Goal: Information Seeking & Learning: Learn about a topic

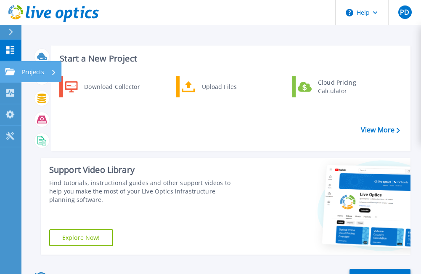
click at [7, 71] on icon at bounding box center [10, 71] width 10 height 7
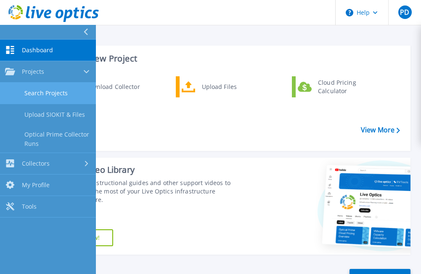
click at [64, 91] on link "Search Projects" at bounding box center [48, 93] width 96 height 21
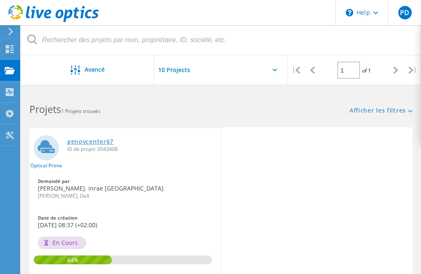
click at [98, 141] on link "genovcenter67" at bounding box center [90, 141] width 46 height 6
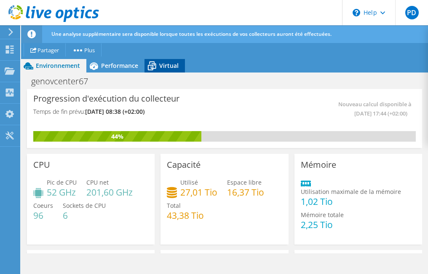
click at [169, 65] on span "Virtual" at bounding box center [168, 65] width 19 height 8
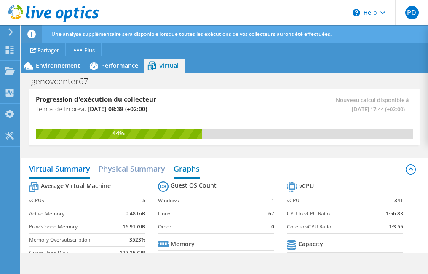
click at [187, 173] on h2 "Graphs" at bounding box center [186, 169] width 26 height 19
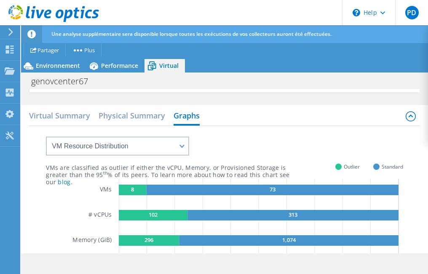
scroll to position [27, 0]
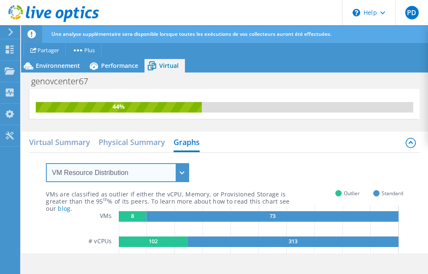
click at [181, 175] on select "VM Resource Distribution Provisioning Contrast Over Provisioning" at bounding box center [117, 172] width 143 height 19
select select "Over Provisioning"
click at [46, 163] on select "VM Resource Distribution Provisioning Contrast Over Provisioning" at bounding box center [117, 172] width 143 height 19
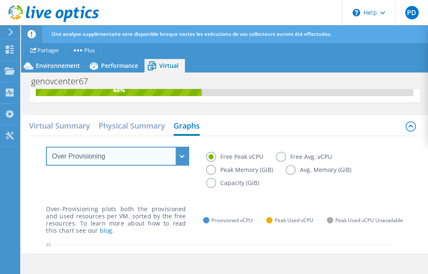
scroll to position [0, 0]
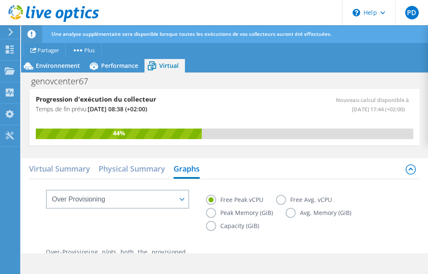
click at [282, 201] on label "Free Avg. vCPU" at bounding box center [310, 199] width 69 height 10
click at [0, 0] on input "Free Avg. vCPU" at bounding box center [0, 0] width 0 height 0
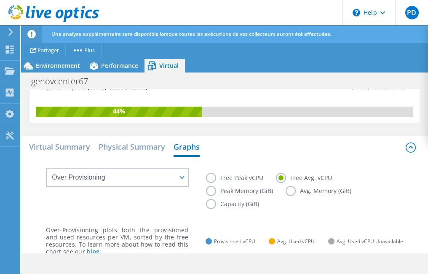
scroll to position [26, 0]
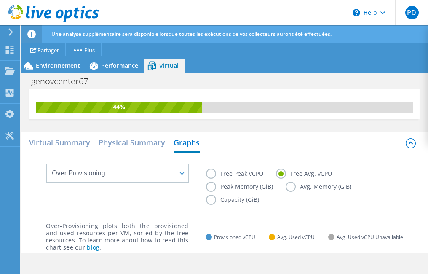
click at [233, 174] on label "Free Peak vCPU" at bounding box center [241, 173] width 70 height 10
click at [0, 0] on input "Free Peak vCPU" at bounding box center [0, 0] width 0 height 0
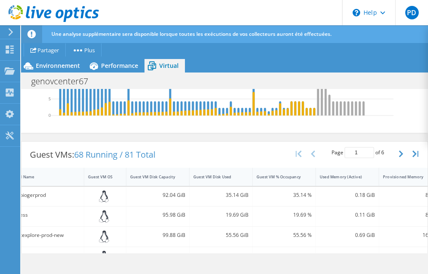
scroll to position [255, 0]
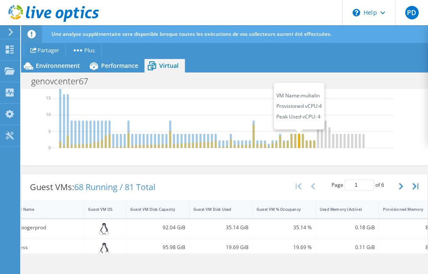
click at [298, 138] on icon at bounding box center [299, 140] width 2 height 14
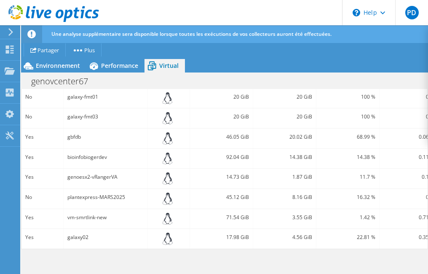
scroll to position [533, 0]
click at [106, 65] on span "Performance" at bounding box center [119, 65] width 37 height 8
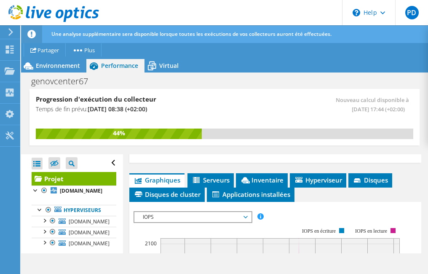
scroll to position [232, 0]
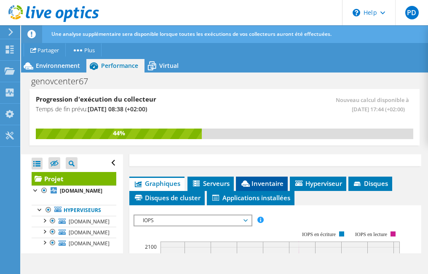
click at [258, 187] on span "Inventaire" at bounding box center [261, 183] width 43 height 8
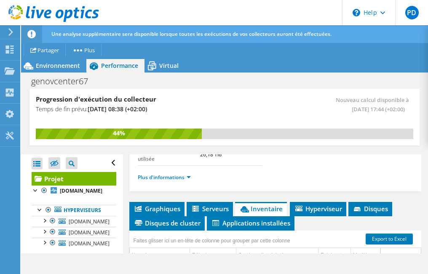
scroll to position [216, 0]
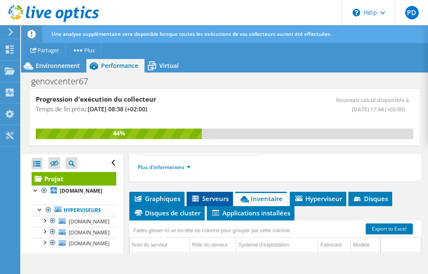
click at [205, 202] on span "Serveurs" at bounding box center [210, 198] width 38 height 8
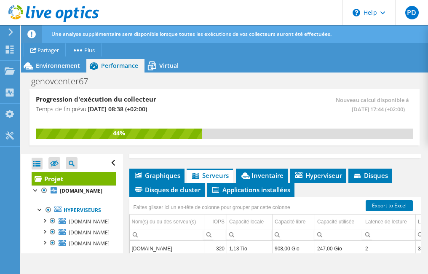
scroll to position [237, 0]
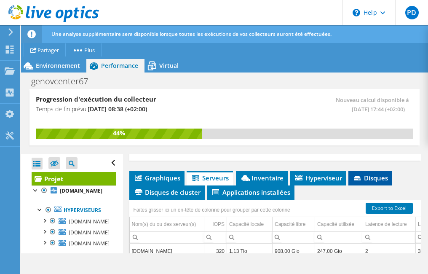
click at [376, 182] on span "Disques" at bounding box center [369, 177] width 35 height 8
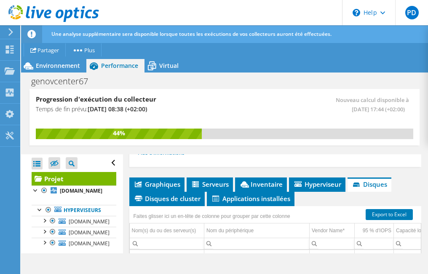
scroll to position [236, 0]
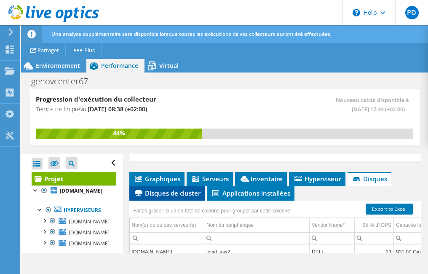
click at [189, 197] on span "Disques de cluster" at bounding box center [166, 193] width 67 height 8
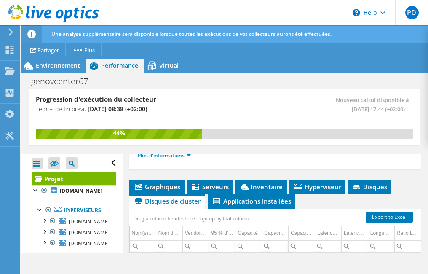
scroll to position [231, 0]
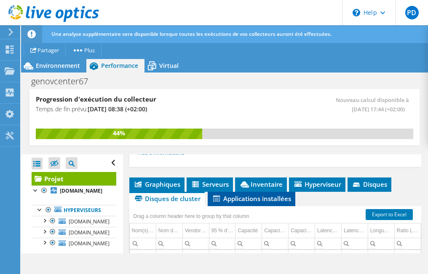
click at [245, 202] on span "Applications installées" at bounding box center [251, 198] width 79 height 8
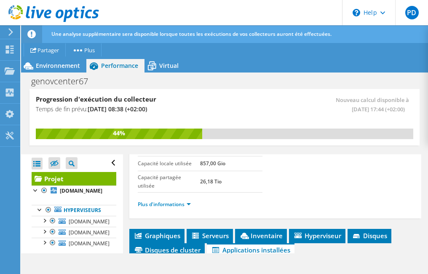
scroll to position [187, 0]
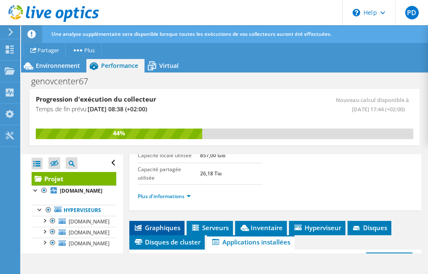
click at [157, 232] on span "Graphiques" at bounding box center [156, 227] width 47 height 8
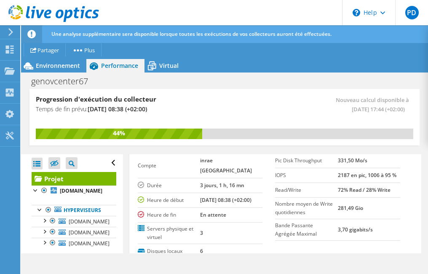
scroll to position [0, 0]
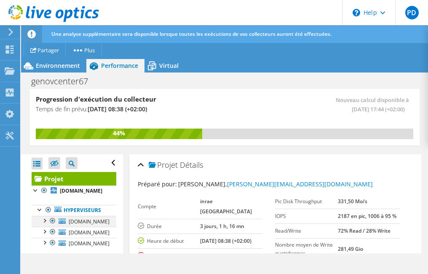
click at [45, 220] on div at bounding box center [44, 220] width 8 height 8
click at [43, 221] on div at bounding box center [44, 220] width 8 height 8
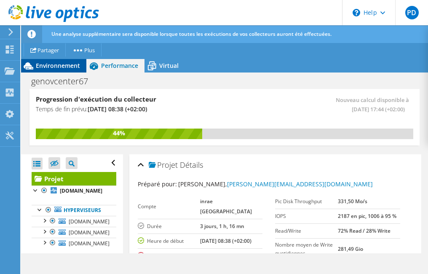
click at [43, 68] on span "Environnement" at bounding box center [58, 65] width 44 height 8
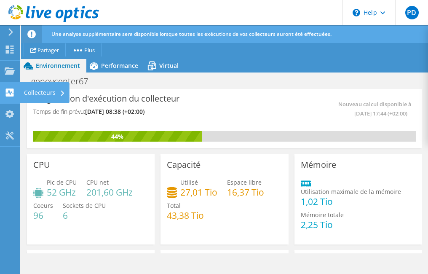
click at [10, 94] on icon at bounding box center [10, 92] width 10 height 8
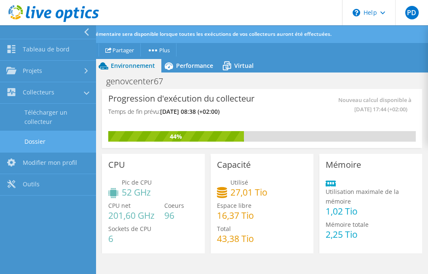
click at [38, 143] on link "Dossier" at bounding box center [48, 140] width 96 height 21
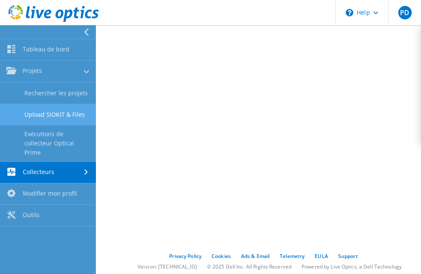
click at [72, 114] on link "Upload SIOKIT & Files" at bounding box center [48, 114] width 96 height 21
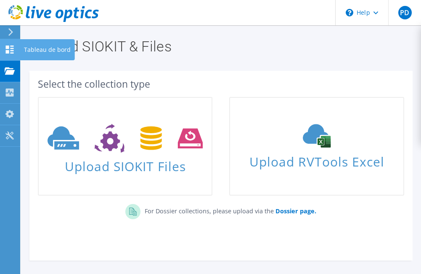
click at [8, 48] on use at bounding box center [10, 49] width 8 height 8
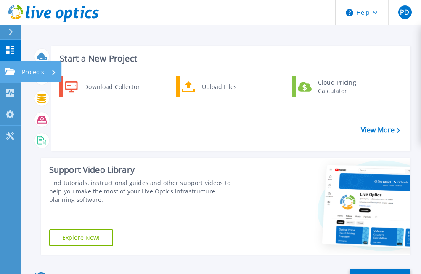
click at [11, 69] on icon at bounding box center [10, 71] width 10 height 7
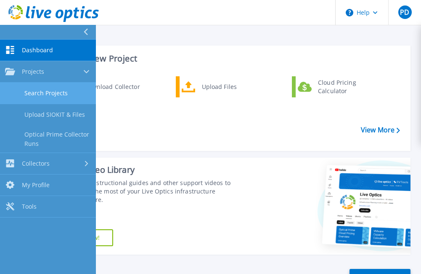
click at [40, 94] on link "Search Projects" at bounding box center [48, 93] width 96 height 21
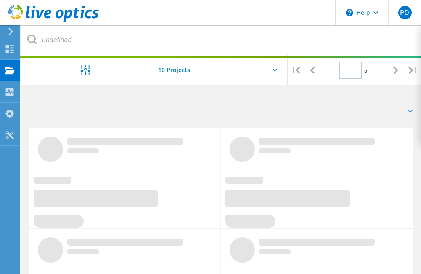
type input "1"
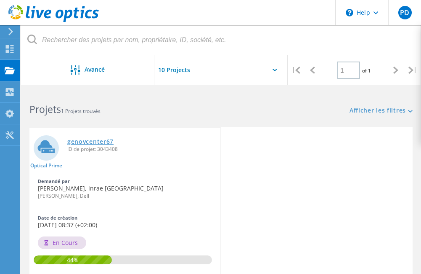
click at [104, 142] on link "genovcenter67" at bounding box center [90, 141] width 46 height 6
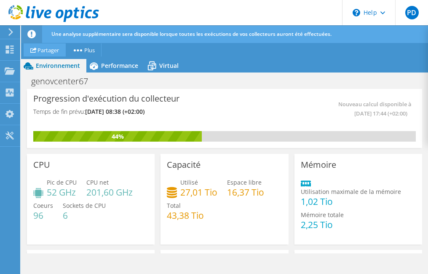
click at [54, 48] on link "Partager" at bounding box center [45, 49] width 42 height 13
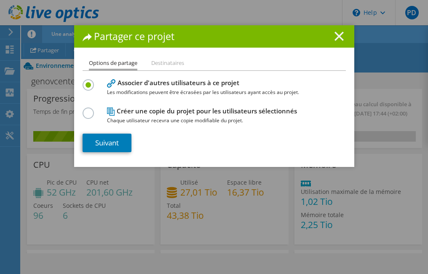
click at [337, 37] on icon at bounding box center [338, 36] width 9 height 9
